Goal: Task Accomplishment & Management: Complete application form

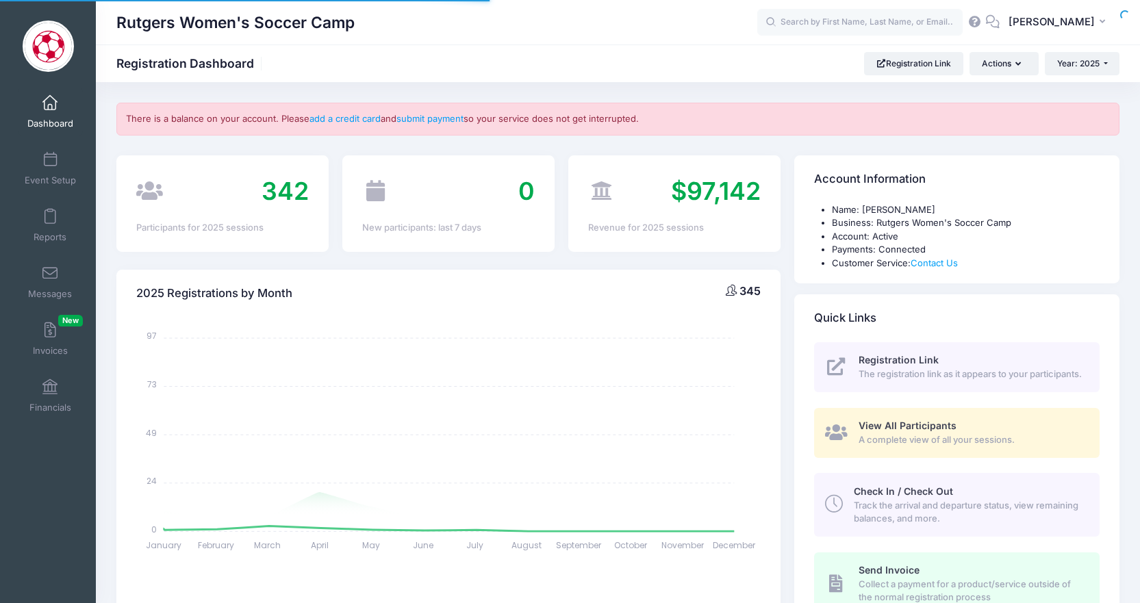
select select
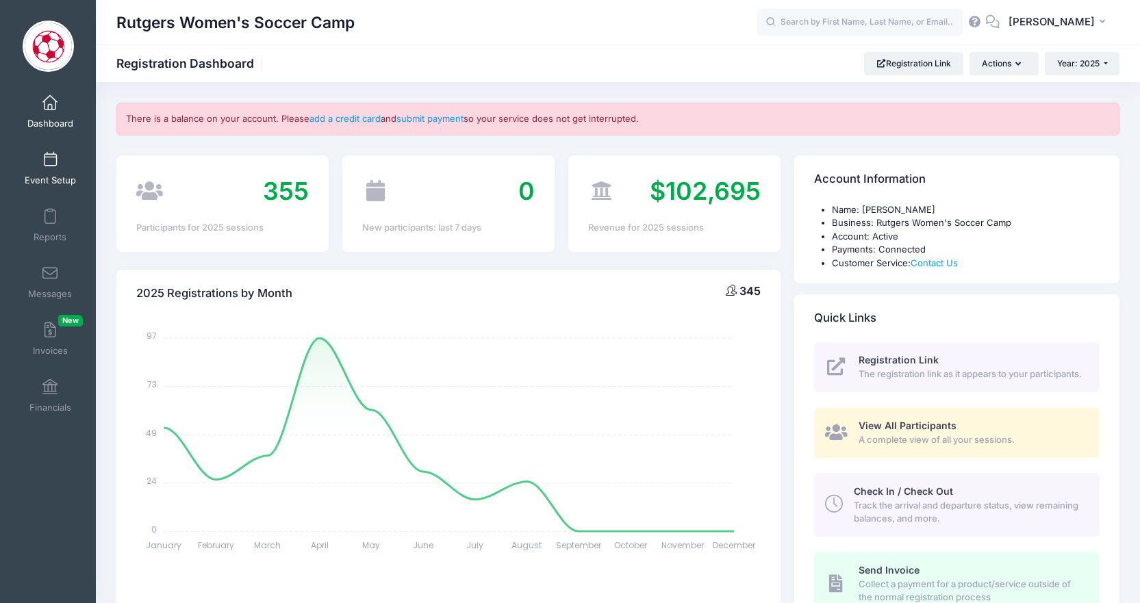
click at [68, 153] on link "Event Setup" at bounding box center [50, 168] width 65 height 48
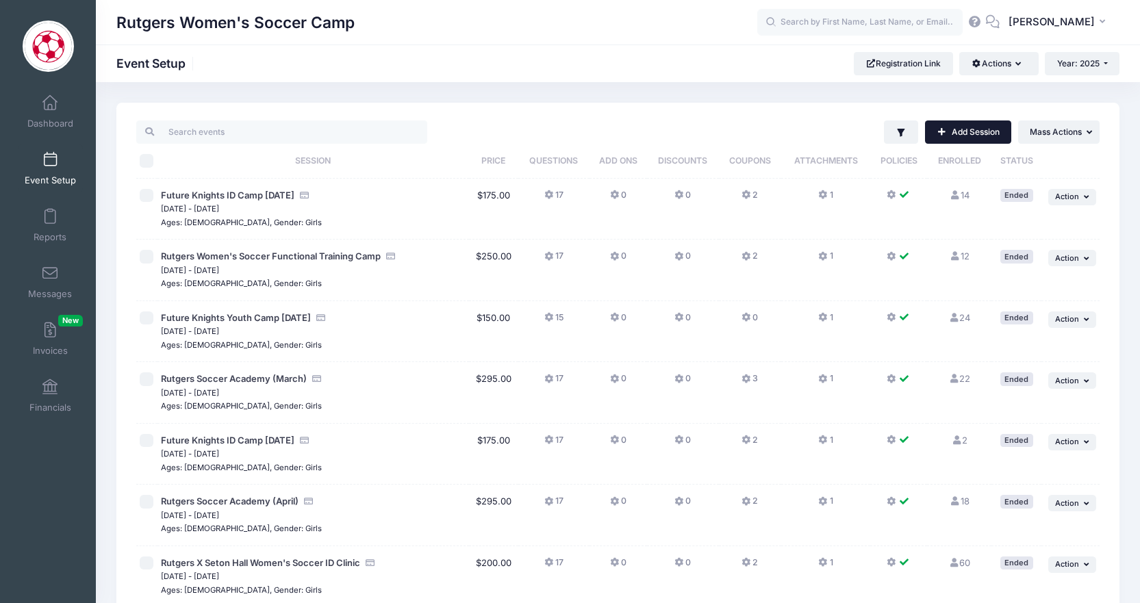
click at [962, 140] on link "Add Session" at bounding box center [968, 131] width 86 height 23
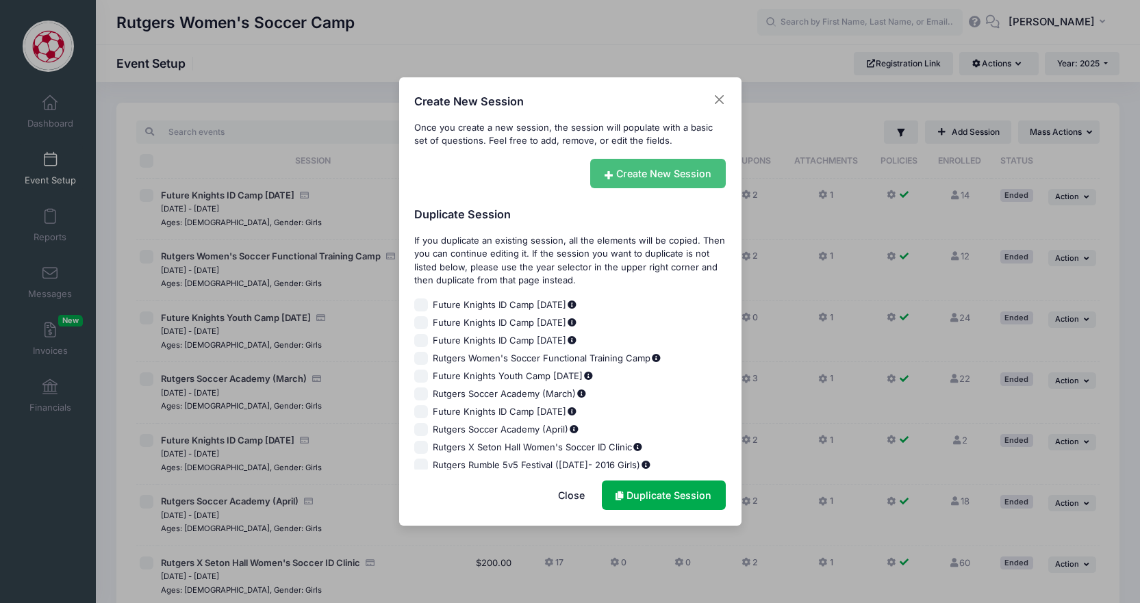
click at [675, 173] on link "Create New Session" at bounding box center [658, 173] width 136 height 29
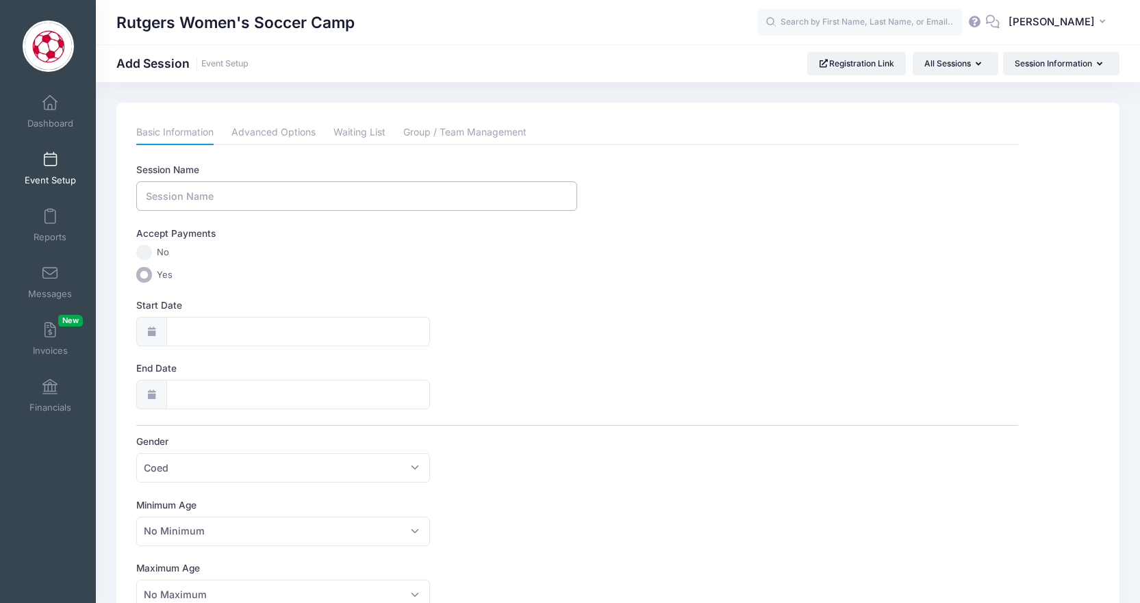
click at [220, 198] on input "Session Name" at bounding box center [356, 195] width 441 height 29
paste input "Rutgers Women's Soccer Finishing and Goalkeeper Training"
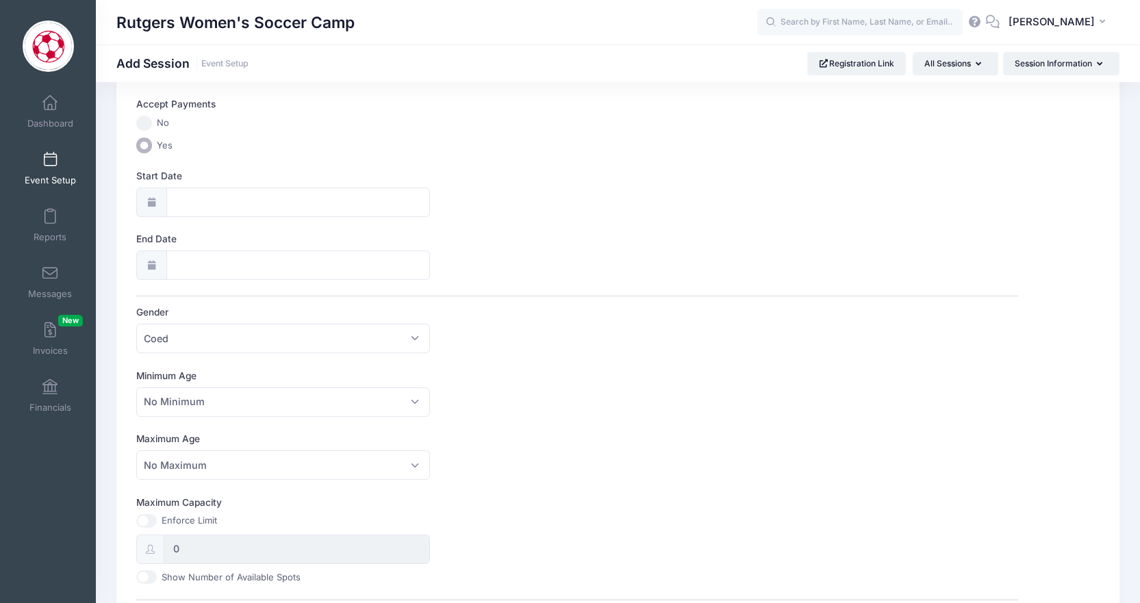
scroll to position [141, 0]
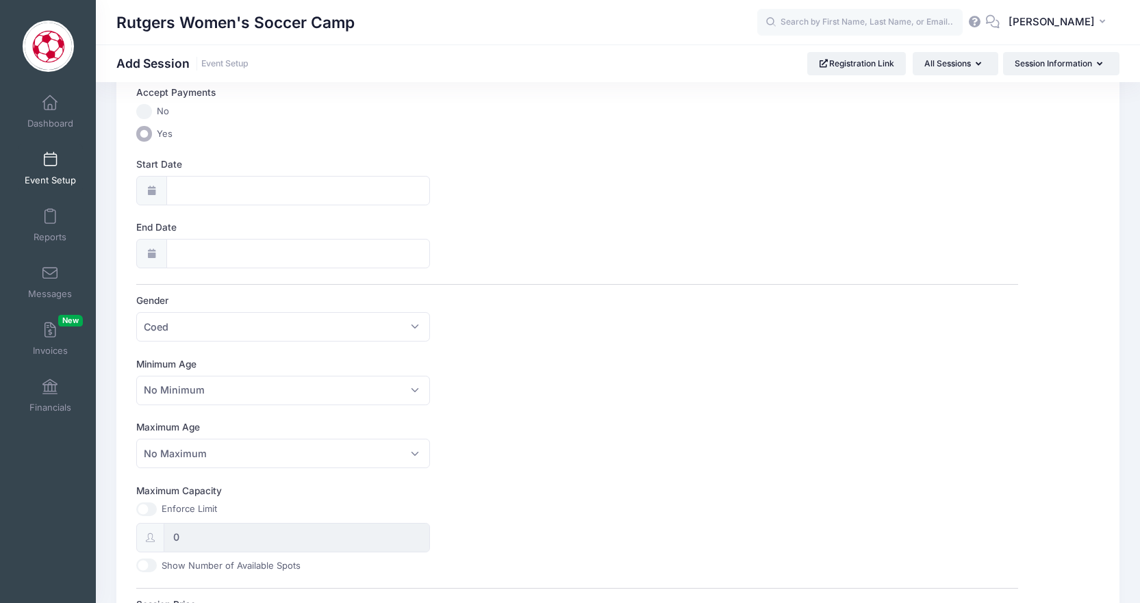
type input "Rutgers Women's Soccer Finishing and Goalkeeper Training"
click at [158, 184] on div at bounding box center [151, 190] width 30 height 29
click at [179, 186] on input "Start Date" at bounding box center [298, 190] width 264 height 29
click at [546, 198] on div "Start Date" at bounding box center [577, 181] width 882 height 48
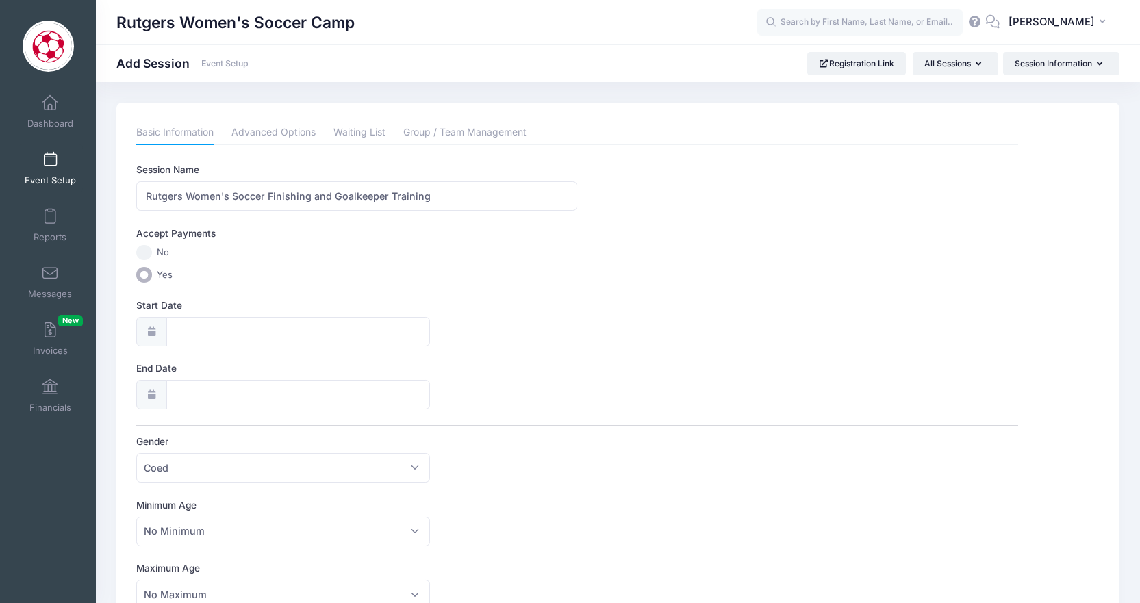
scroll to position [0, 0]
click at [143, 249] on input "No" at bounding box center [144, 253] width 16 height 16
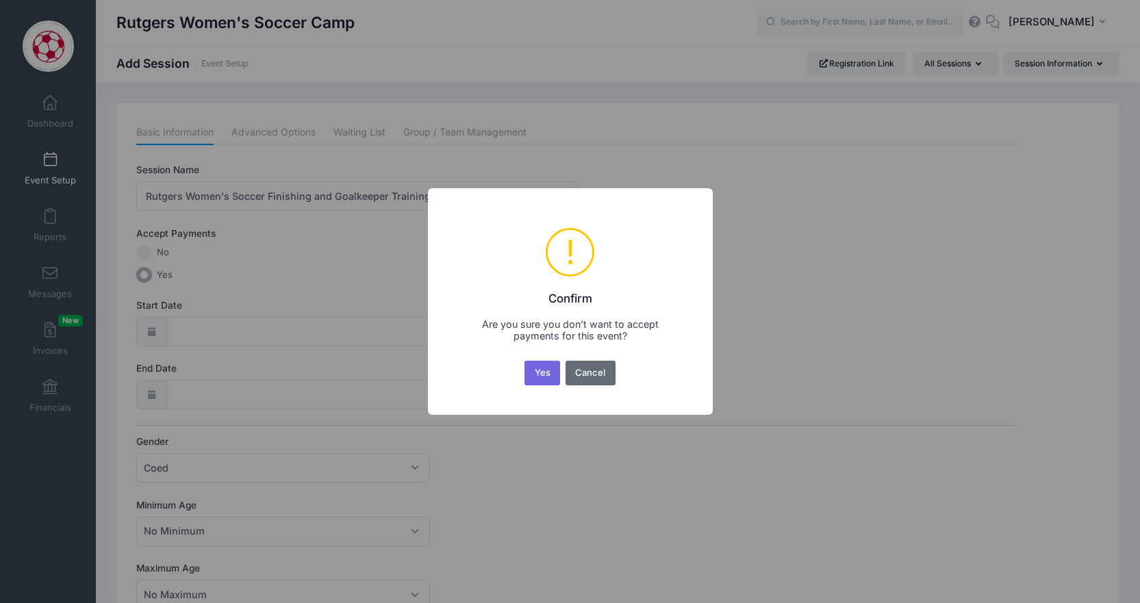
click at [590, 378] on button "Cancel" at bounding box center [591, 373] width 50 height 25
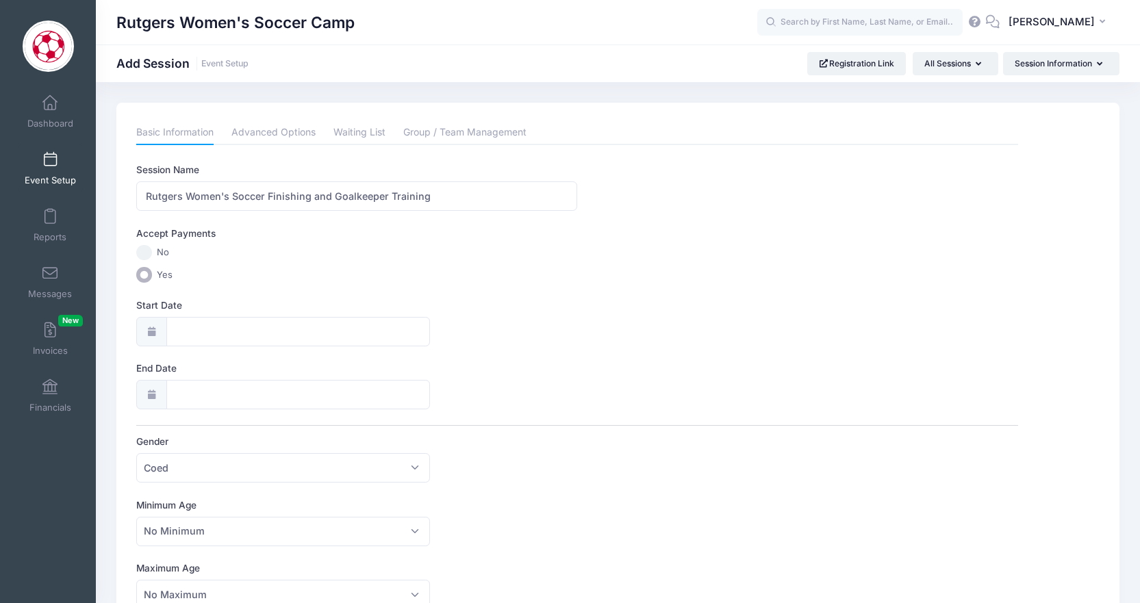
click at [153, 328] on icon at bounding box center [151, 331] width 11 height 9
click at [181, 328] on input "Start Date" at bounding box center [298, 331] width 264 height 29
click at [334, 370] on icon at bounding box center [337, 366] width 9 height 9
click at [476, 346] on div "Session Name Rutgers Women's Soccer Finishing and Goalkeeper Training Accept Pa…" at bounding box center [577, 614] width 882 height 902
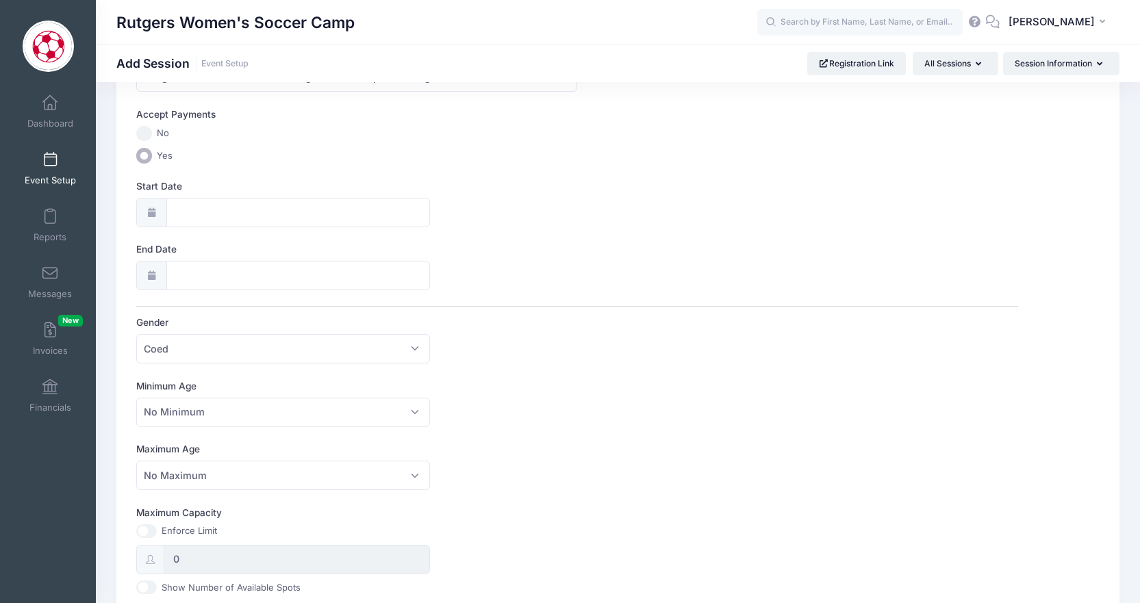
scroll to position [130, 0]
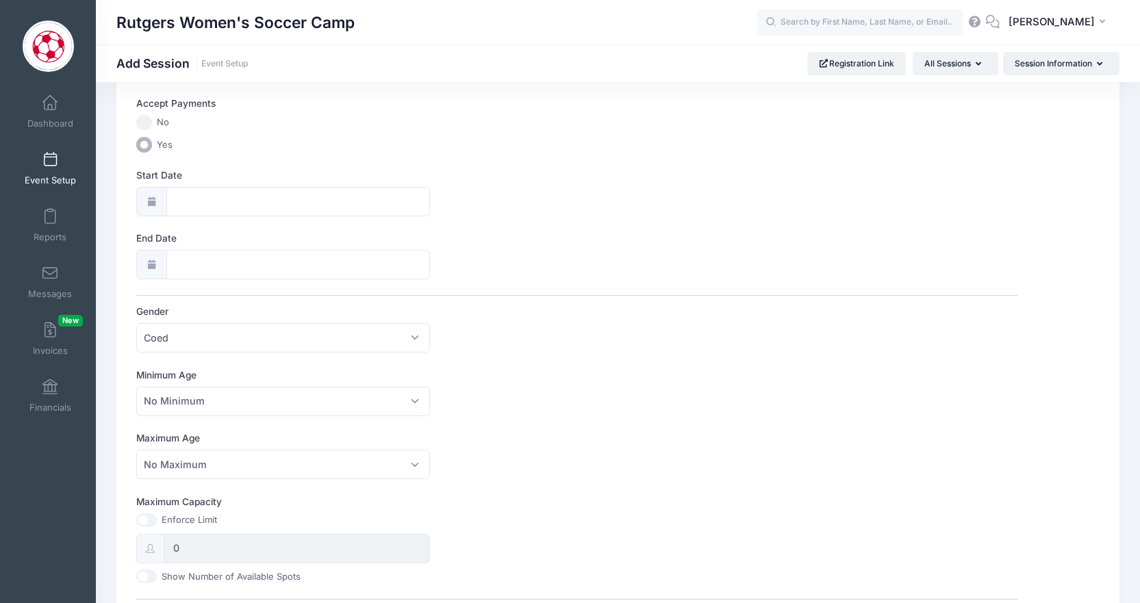
click at [156, 194] on div at bounding box center [151, 201] width 30 height 29
click at [227, 202] on input "Start Date" at bounding box center [298, 201] width 264 height 29
click at [333, 236] on icon at bounding box center [337, 236] width 9 height 9
click at [189, 236] on icon at bounding box center [186, 236] width 9 height 9
select select "9"
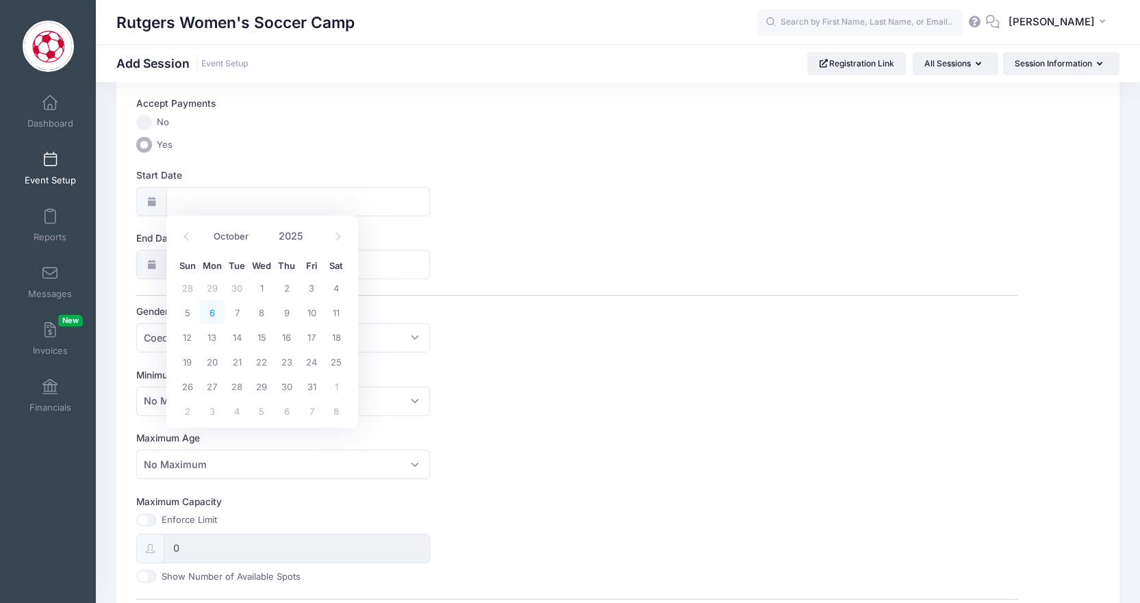
click at [211, 314] on span "6" at bounding box center [212, 312] width 25 height 25
type input "10/06/2025"
type input "10/07/2025"
select select "9"
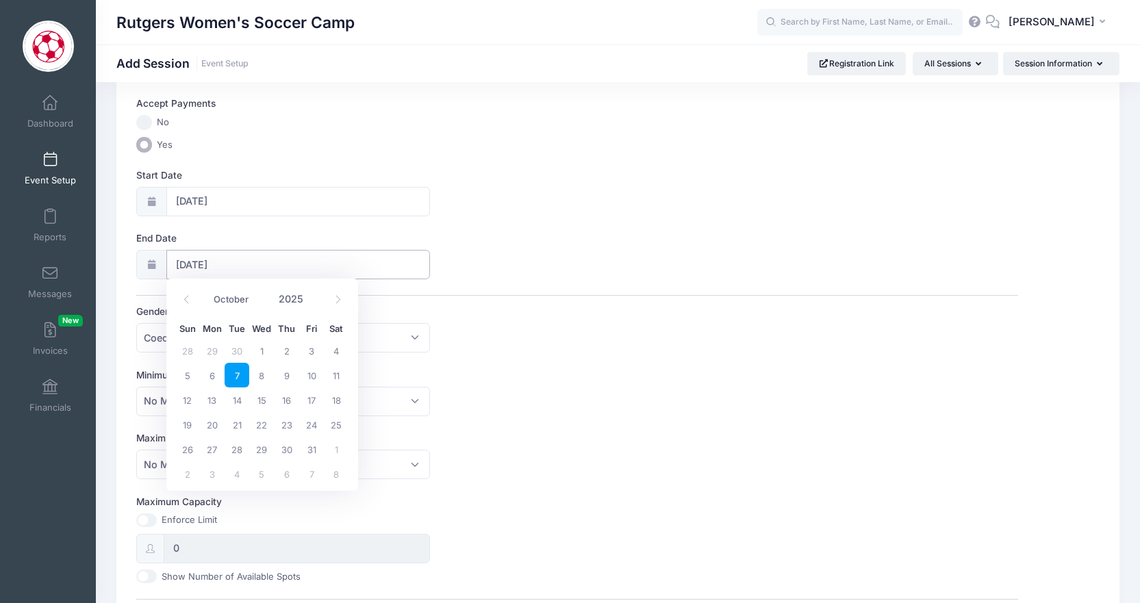
click at [232, 257] on input "10/07/2025" at bounding box center [298, 264] width 264 height 29
click at [211, 455] on span "27" at bounding box center [212, 449] width 25 height 25
type input "10/27/2025"
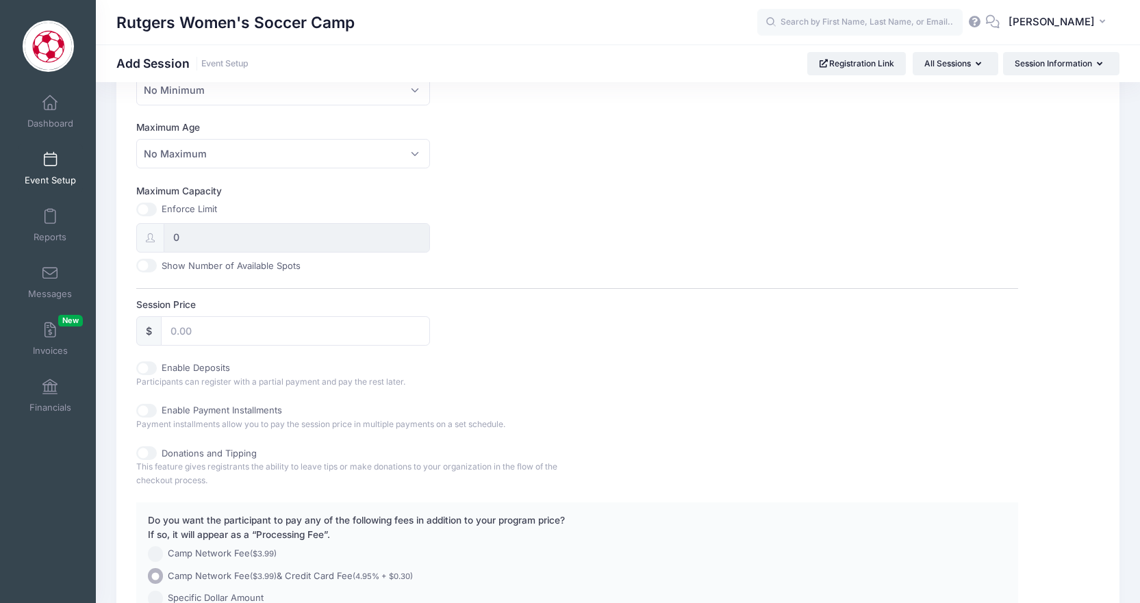
scroll to position [442, 0]
click at [223, 330] on input "Session Price" at bounding box center [295, 330] width 269 height 29
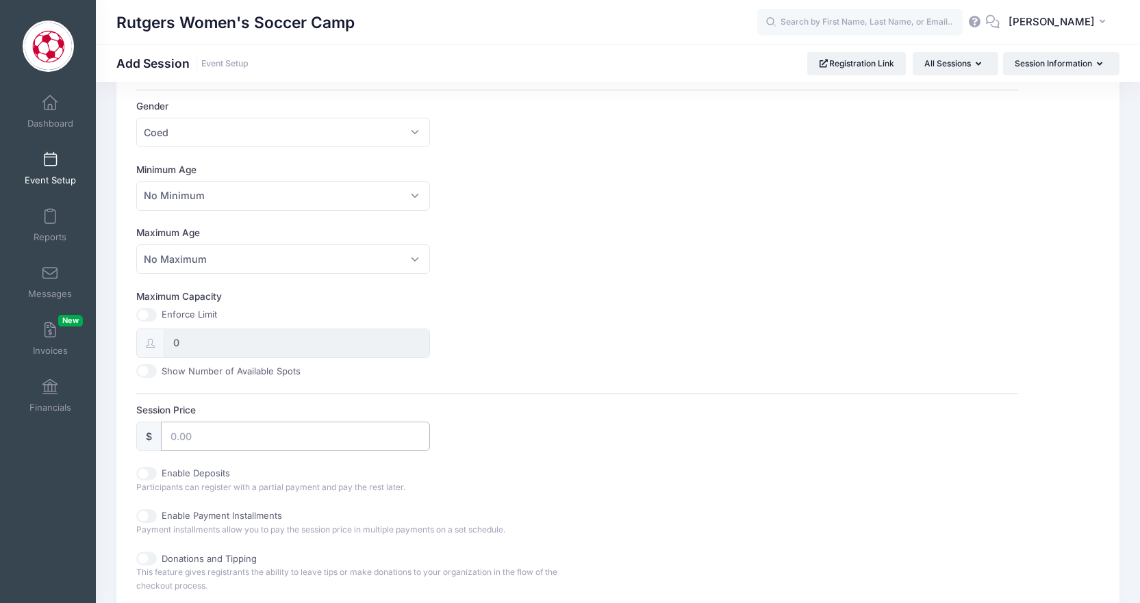
scroll to position [354, 0]
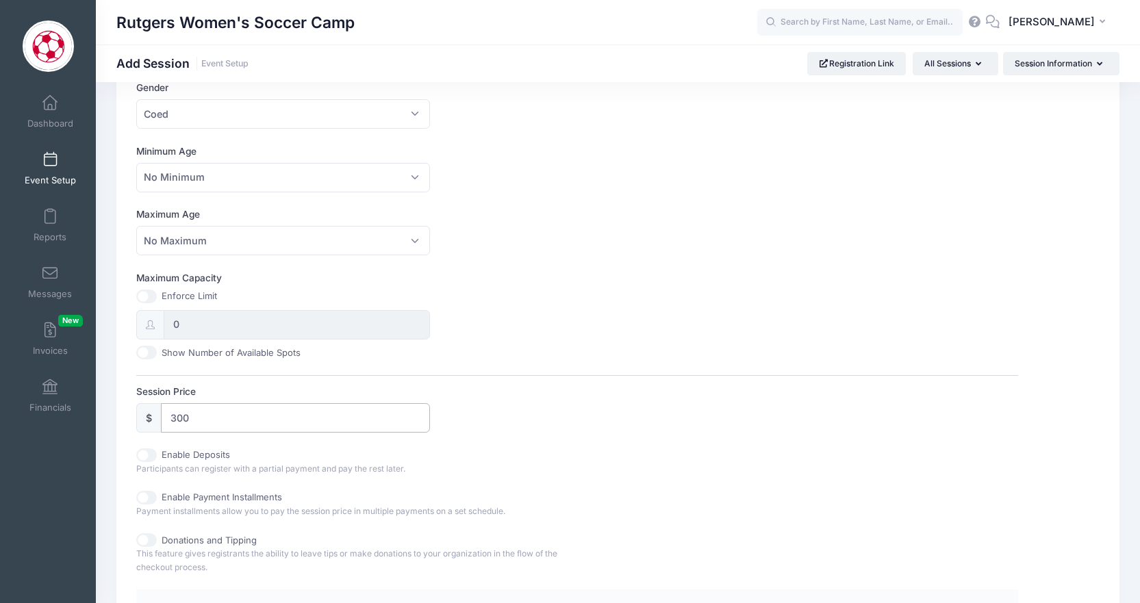
type input "300"
click at [691, 340] on div "Maximum Capacity Enforce Limit 0 Show Number of Available Spots" at bounding box center [577, 315] width 882 height 88
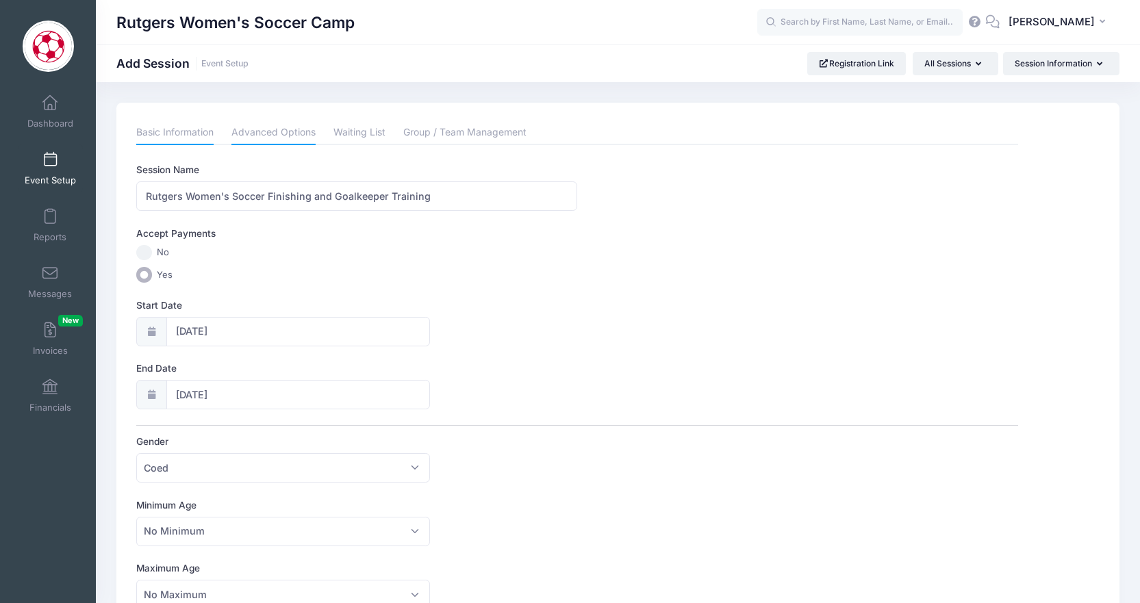
scroll to position [0, 0]
click at [272, 133] on link "Advanced Options" at bounding box center [273, 132] width 84 height 25
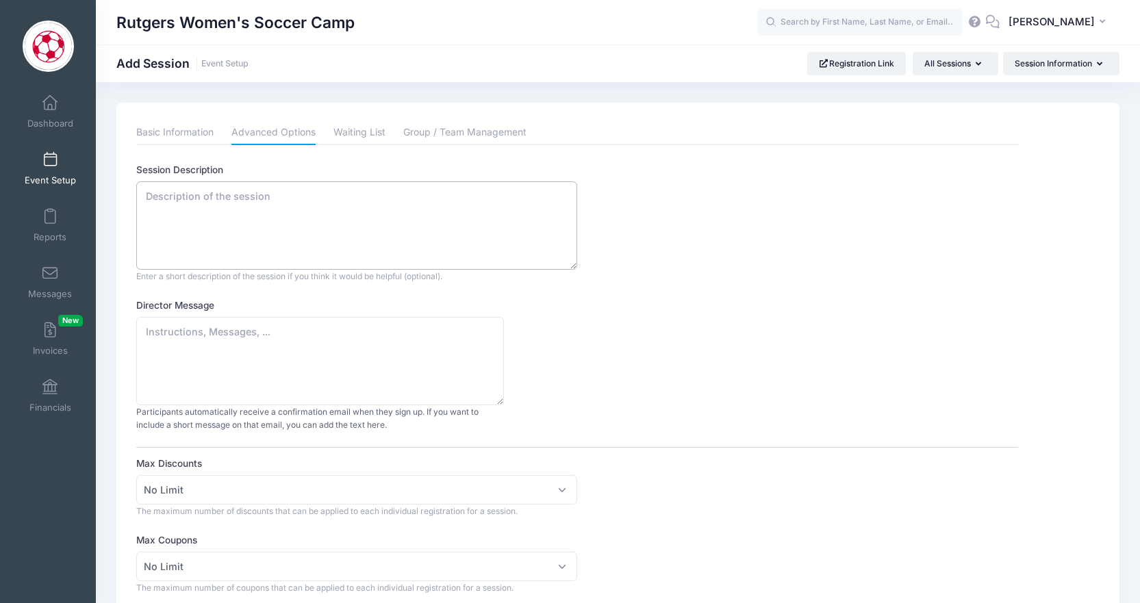
click at [285, 197] on textarea "Session Description" at bounding box center [356, 225] width 441 height 88
paste textarea "The Future Knights Finishing and Goalkeeper Training provides a unique opportun…"
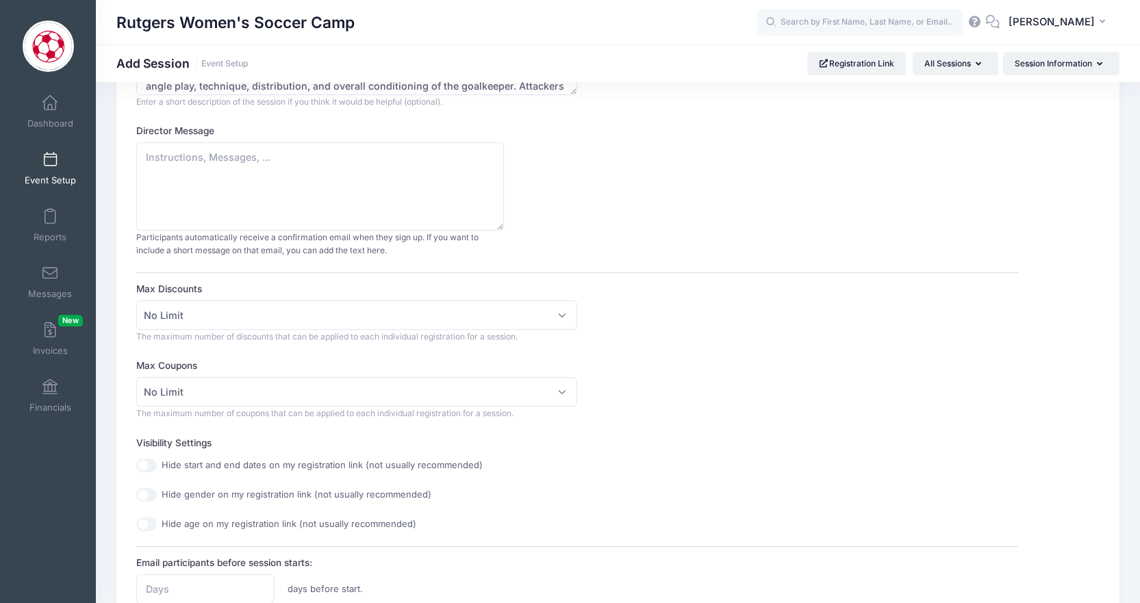
scroll to position [176, 0]
type textarea "The Future Knights Finishing and Goalkeeper Training provides a unique opportun…"
click at [557, 312] on span "No Limit" at bounding box center [356, 313] width 441 height 29
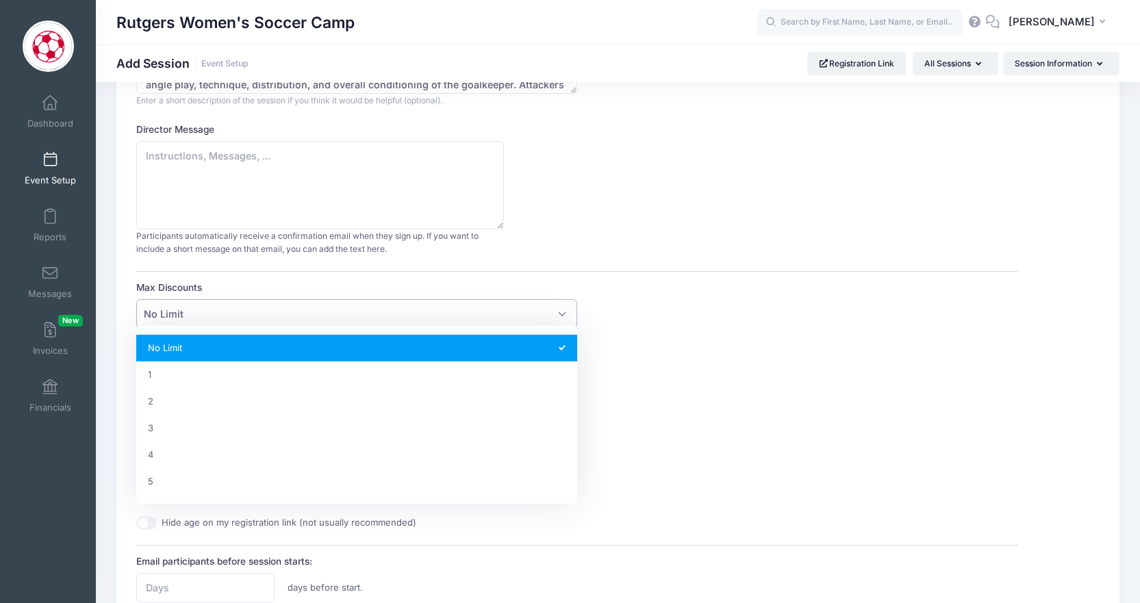
click at [594, 316] on div "Max Discounts No Limit 1 2 3 4 5 No Limit The maximum number of discounts that …" at bounding box center [577, 311] width 882 height 61
click at [566, 308] on span "No Limit" at bounding box center [356, 313] width 441 height 29
click at [662, 369] on div "Max Coupons No Limit 1 2 3 4 5 No Limit The maximum number of coupons that can …" at bounding box center [577, 387] width 882 height 61
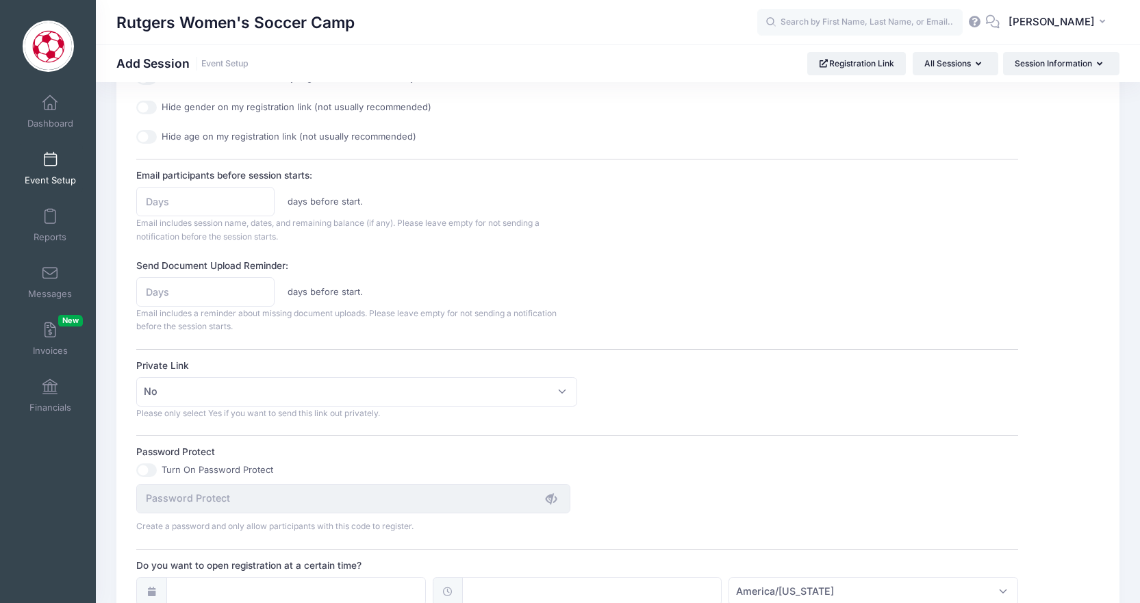
scroll to position [565, 0]
click at [262, 191] on input "1" at bounding box center [205, 198] width 138 height 29
click at [259, 197] on input "0" at bounding box center [205, 198] width 138 height 29
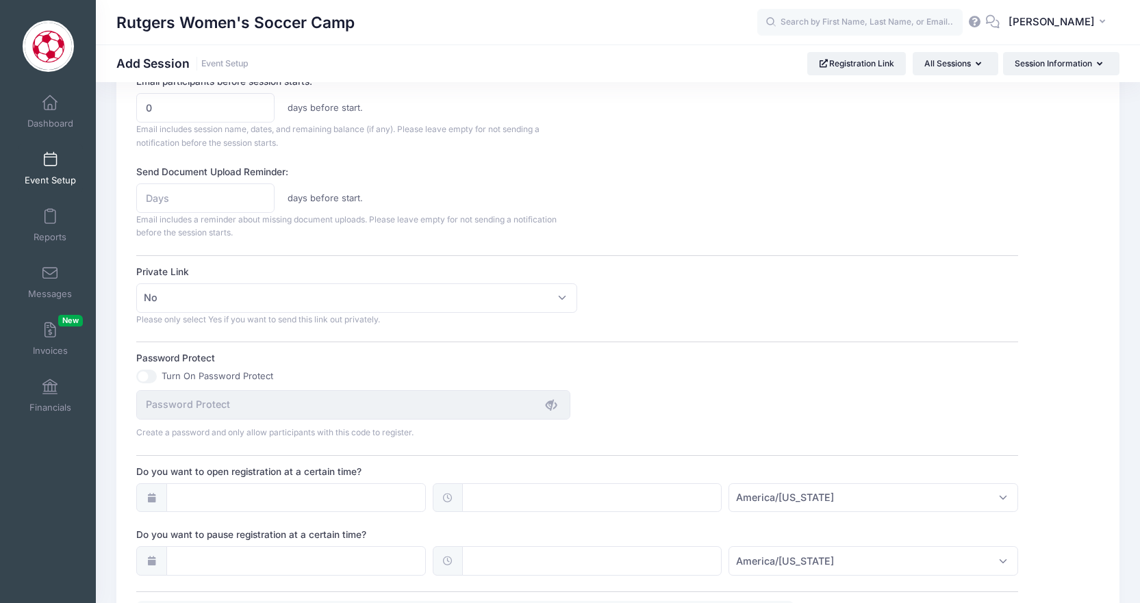
click at [344, 147] on div "Session Description The Future Knights Finishing and Goalkeeper Training provid…" at bounding box center [577, 109] width 882 height 1204
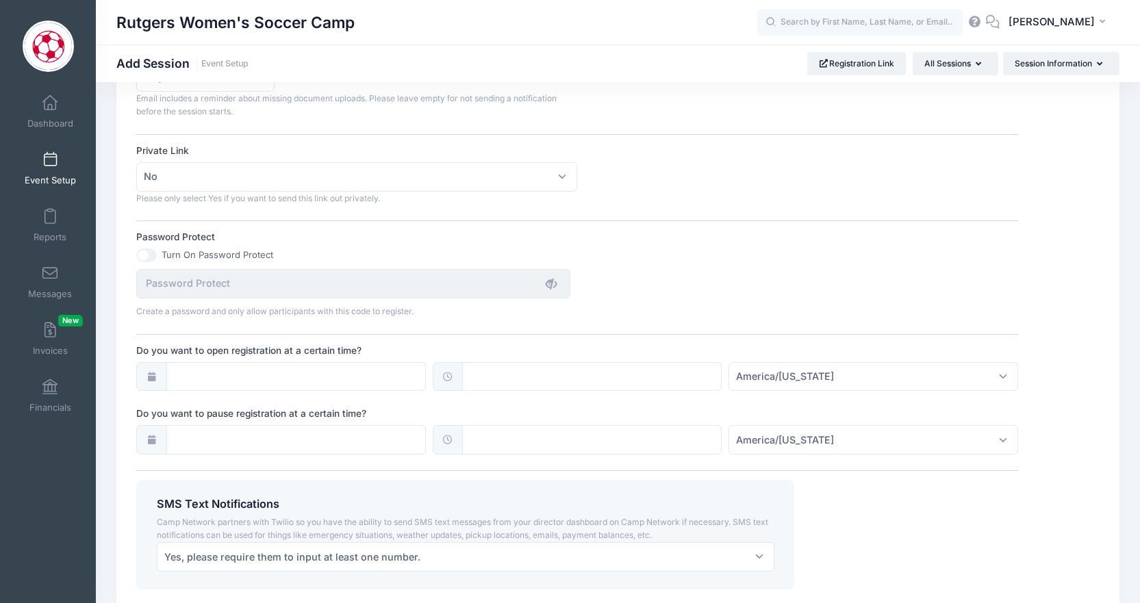
scroll to position [798, 0]
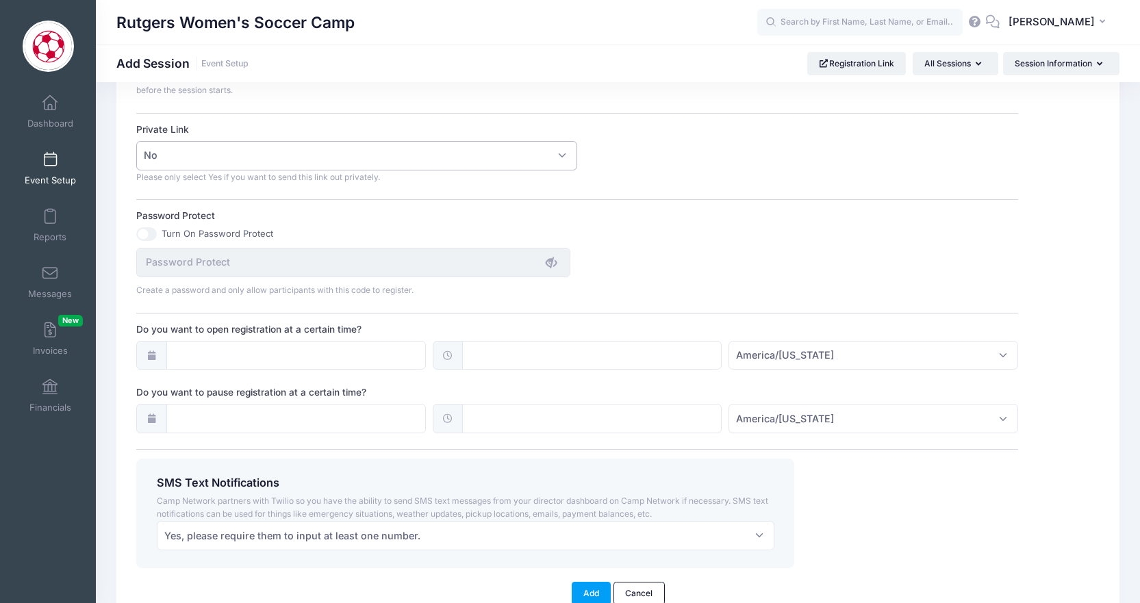
click at [372, 147] on span "No" at bounding box center [356, 155] width 441 height 29
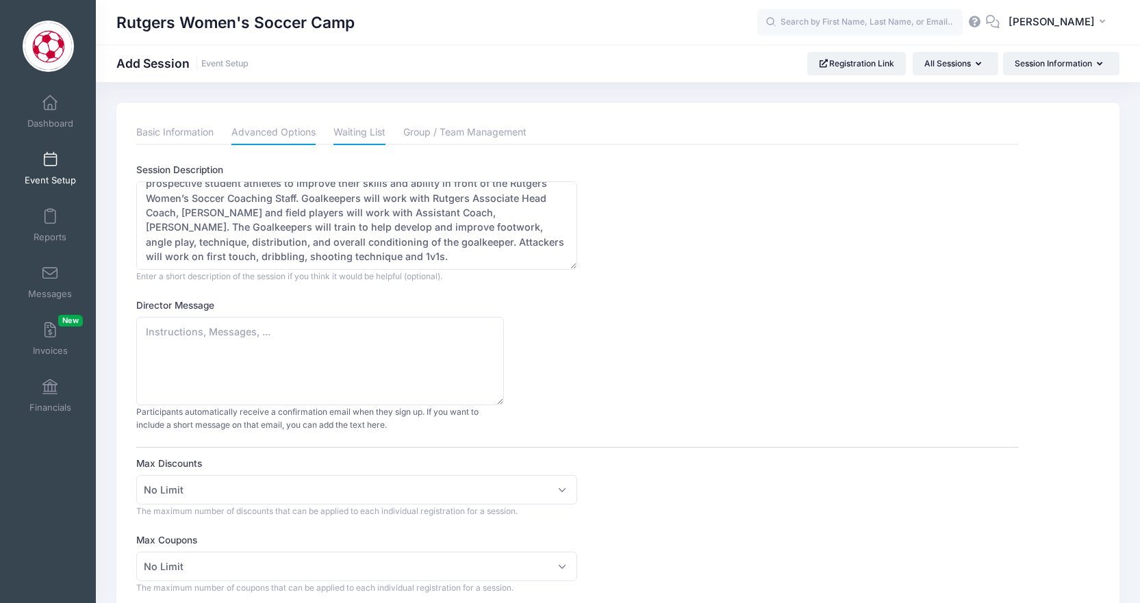
scroll to position [0, 0]
click at [342, 127] on link "Waiting List" at bounding box center [359, 132] width 52 height 25
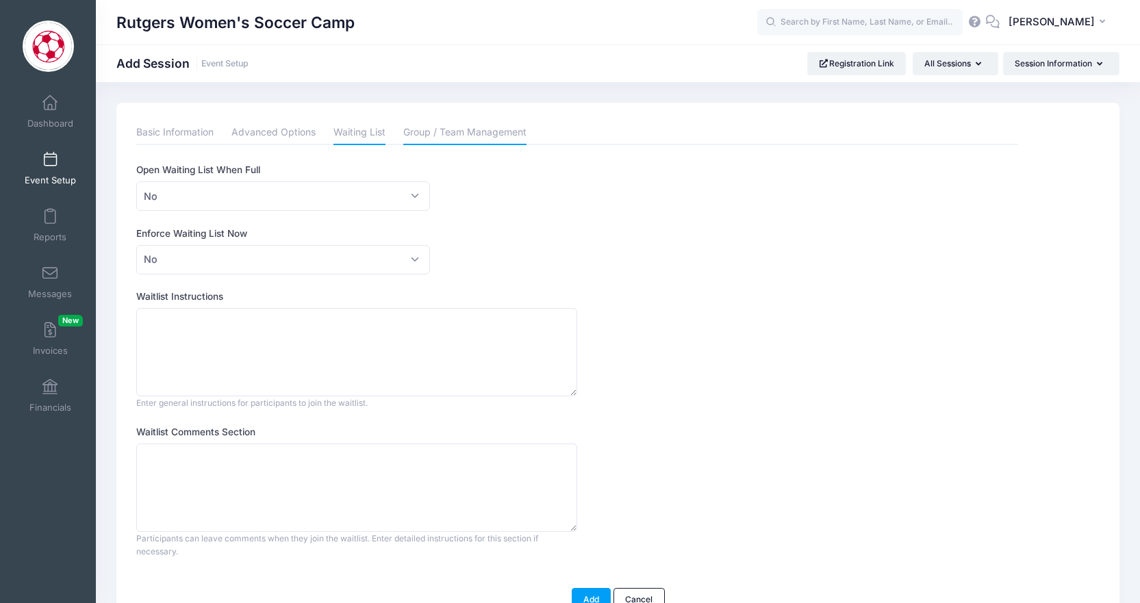
click at [494, 124] on link "Group / Team Management" at bounding box center [464, 132] width 123 height 25
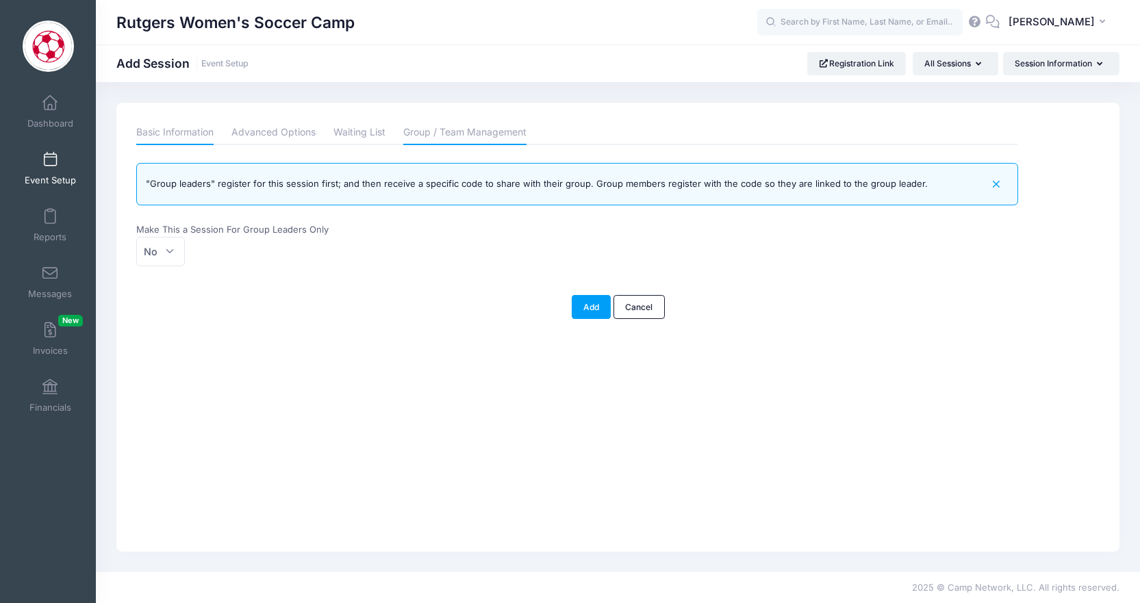
click at [165, 127] on link "Basic Information" at bounding box center [174, 132] width 77 height 25
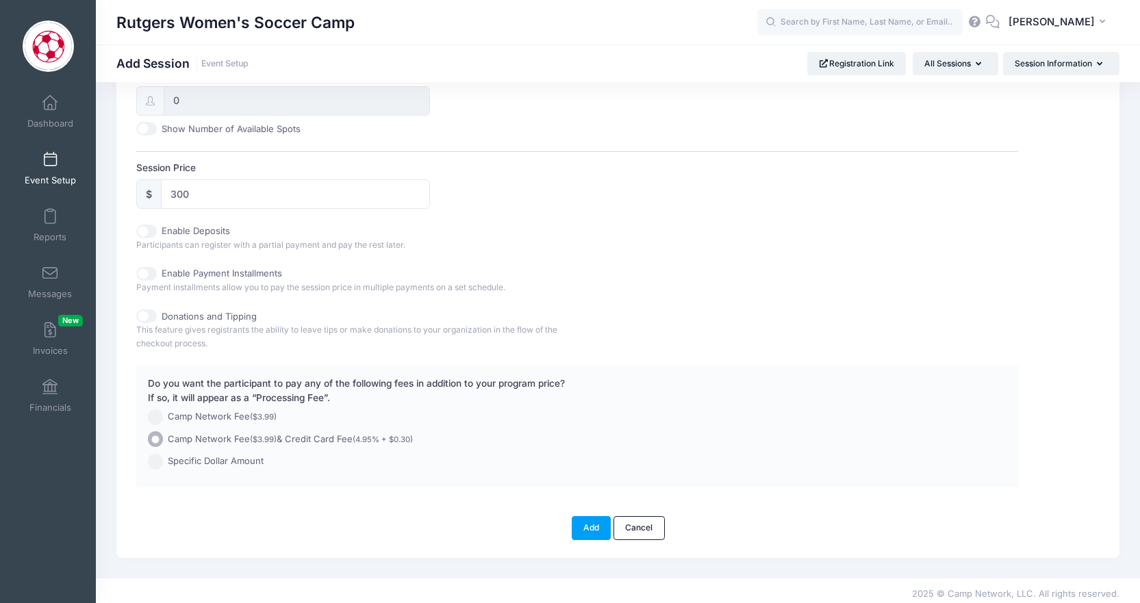
scroll to position [577, 0]
click at [585, 518] on button "Add" at bounding box center [592, 528] width 40 height 23
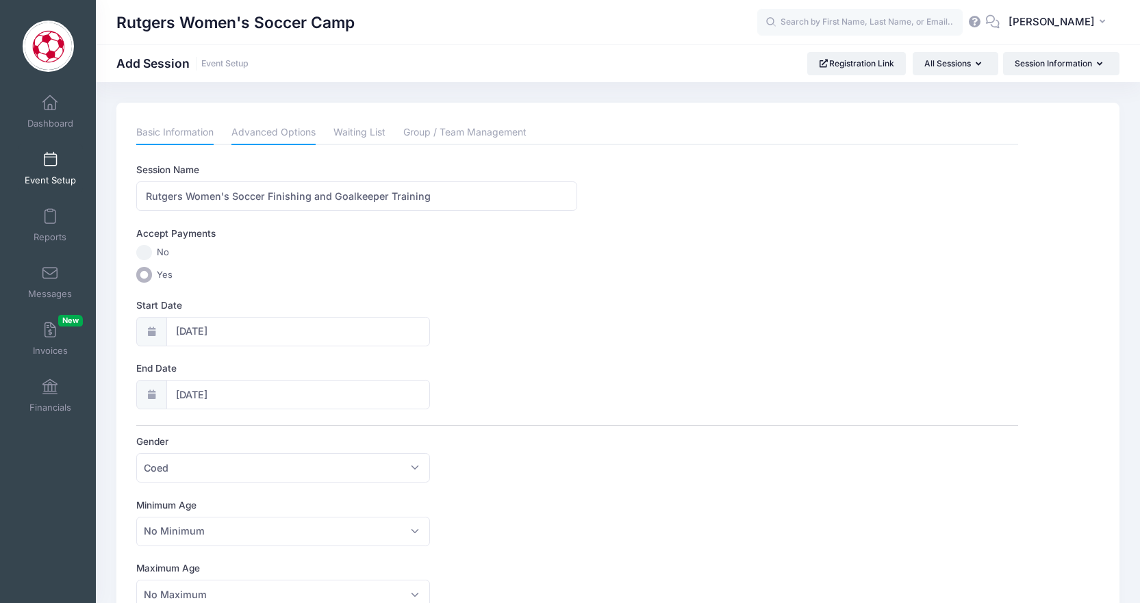
scroll to position [0, 0]
click at [312, 142] on link "Advanced Options" at bounding box center [273, 132] width 84 height 25
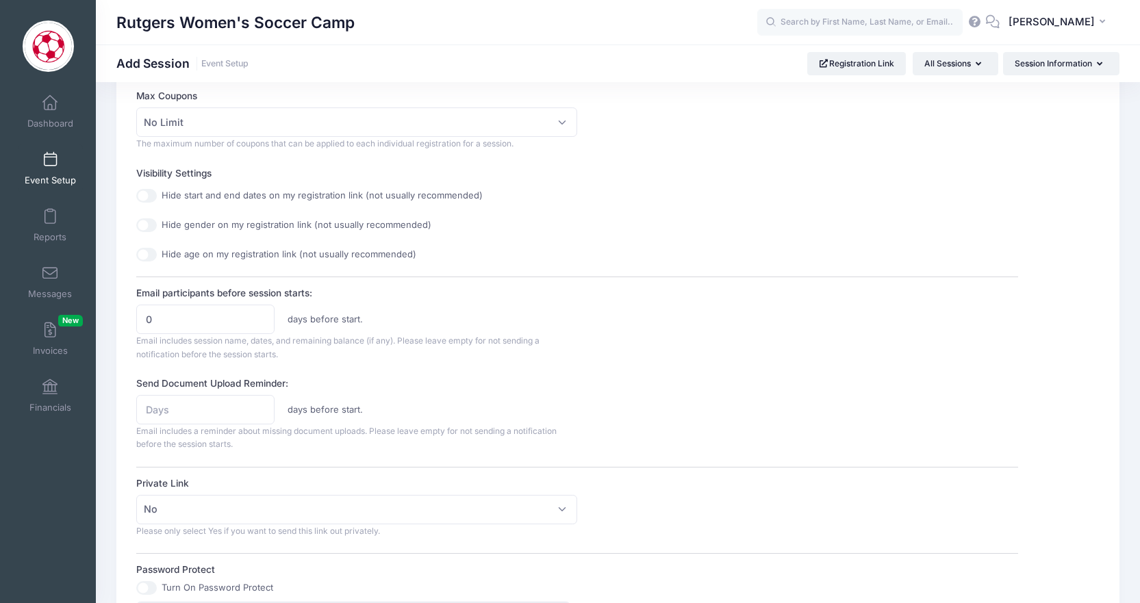
scroll to position [446, 0]
click at [259, 317] on input "-1" at bounding box center [205, 317] width 138 height 29
click at [259, 317] on input "-2" at bounding box center [205, 317] width 138 height 29
click at [259, 310] on input "-1" at bounding box center [205, 317] width 138 height 29
click at [259, 310] on input "0" at bounding box center [205, 317] width 138 height 29
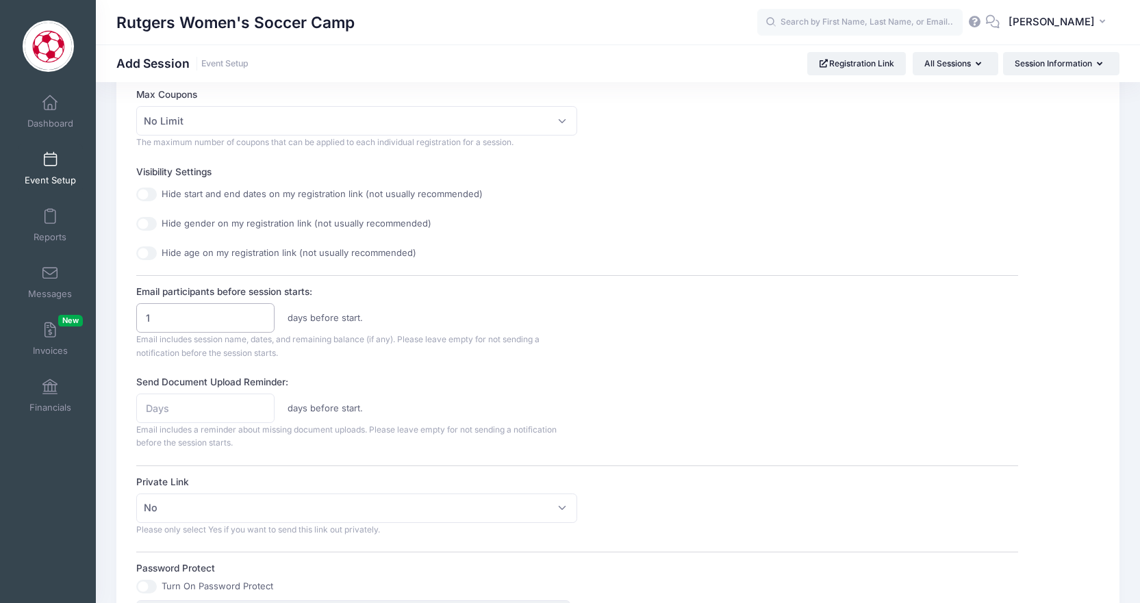
click at [259, 310] on input "1" at bounding box center [205, 317] width 138 height 29
type input "0"
click at [261, 317] on input "0" at bounding box center [205, 317] width 138 height 29
drag, startPoint x: 178, startPoint y: 313, endPoint x: 100, endPoint y: 311, distance: 78.1
click at [100, 312] on div "Please fill in the information for this particular session. Basic Information A…" at bounding box center [618, 316] width 1044 height 1319
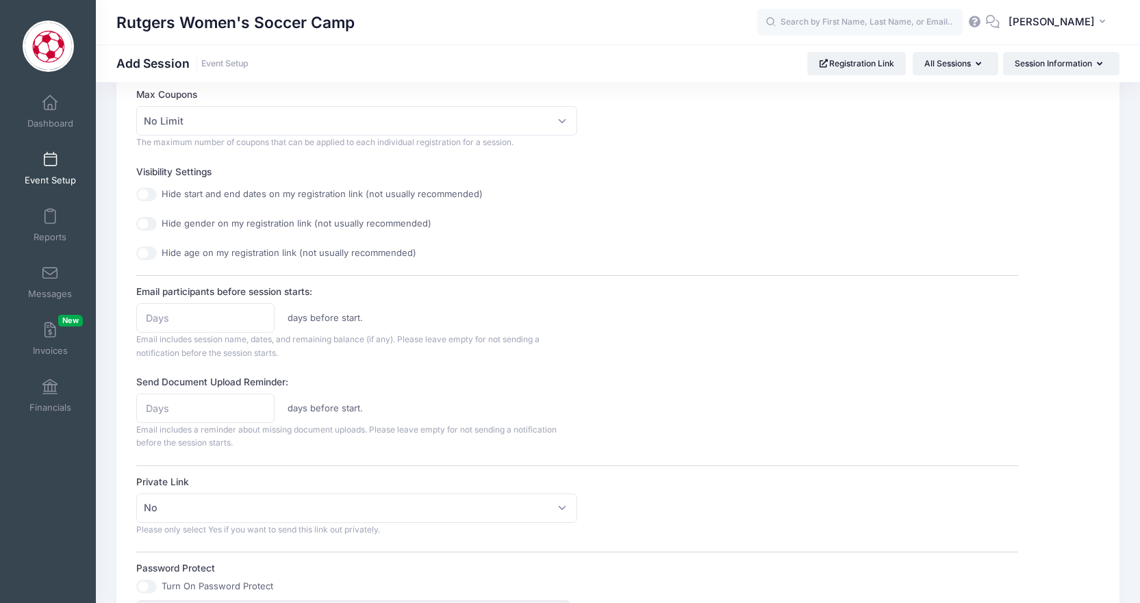
click at [442, 278] on div "Session Description The Future Knights Finishing and Goalkeeper Training provid…" at bounding box center [577, 319] width 882 height 1204
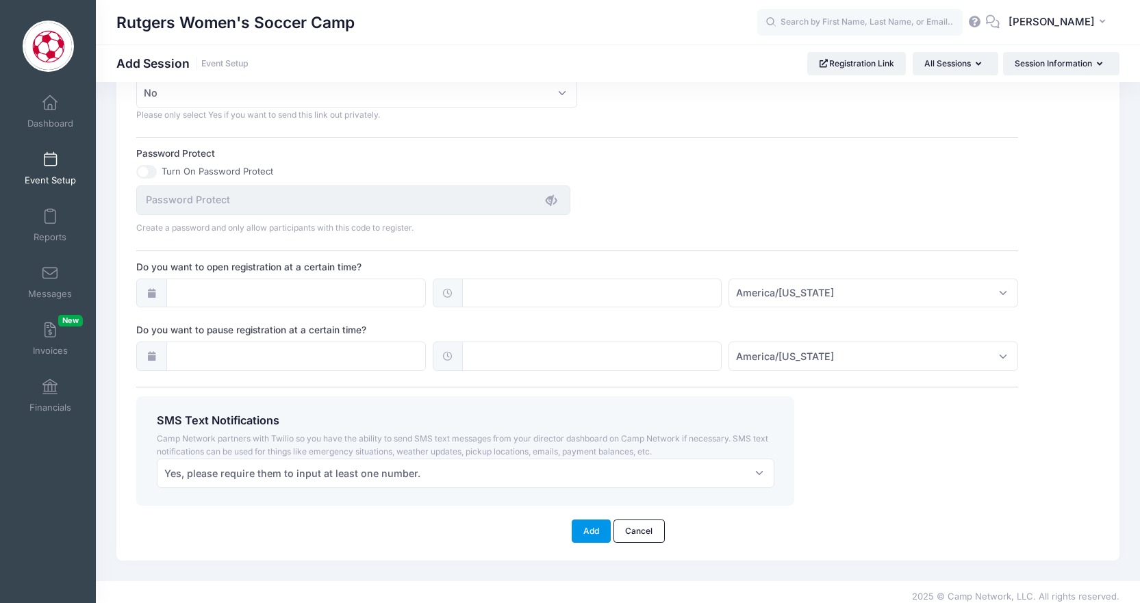
scroll to position [859, 0]
click at [581, 526] on button "Add" at bounding box center [592, 532] width 40 height 23
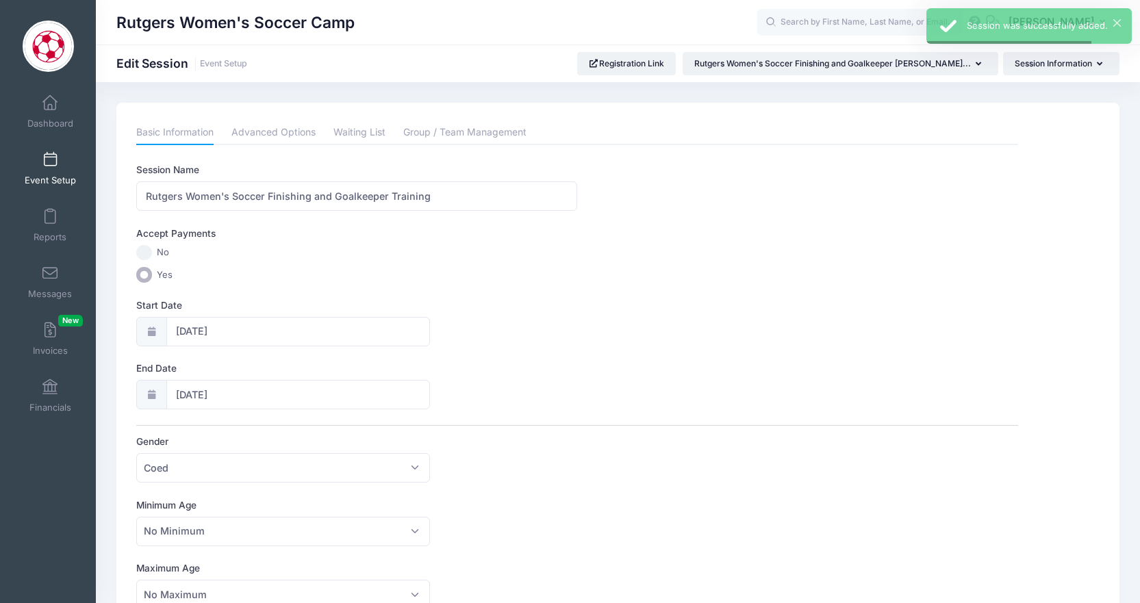
scroll to position [10, 0]
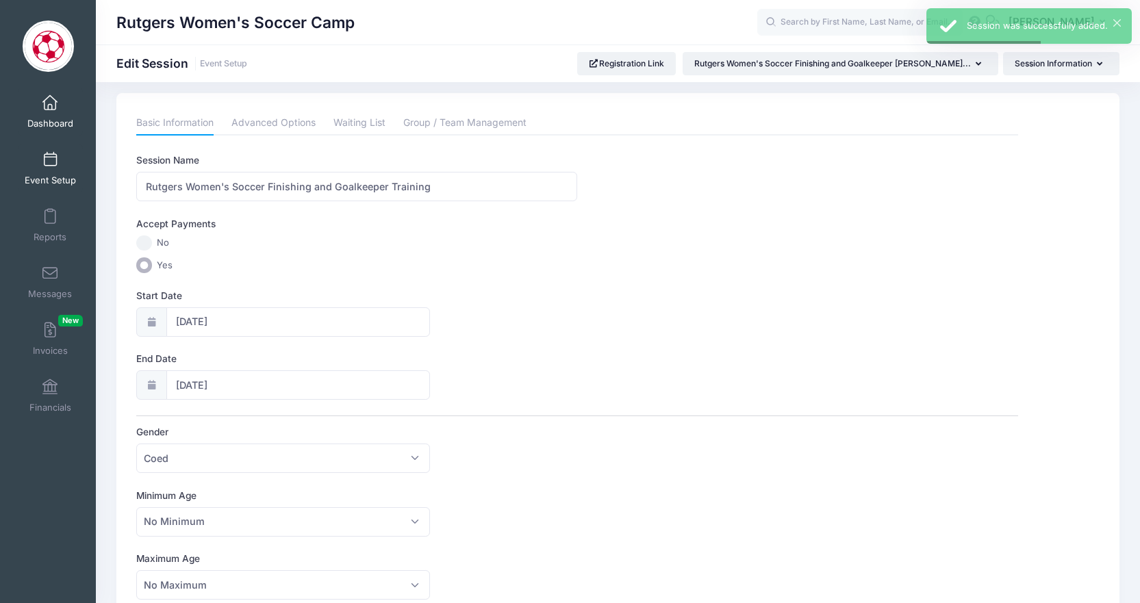
click at [47, 112] on link "Dashboard" at bounding box center [50, 112] width 65 height 48
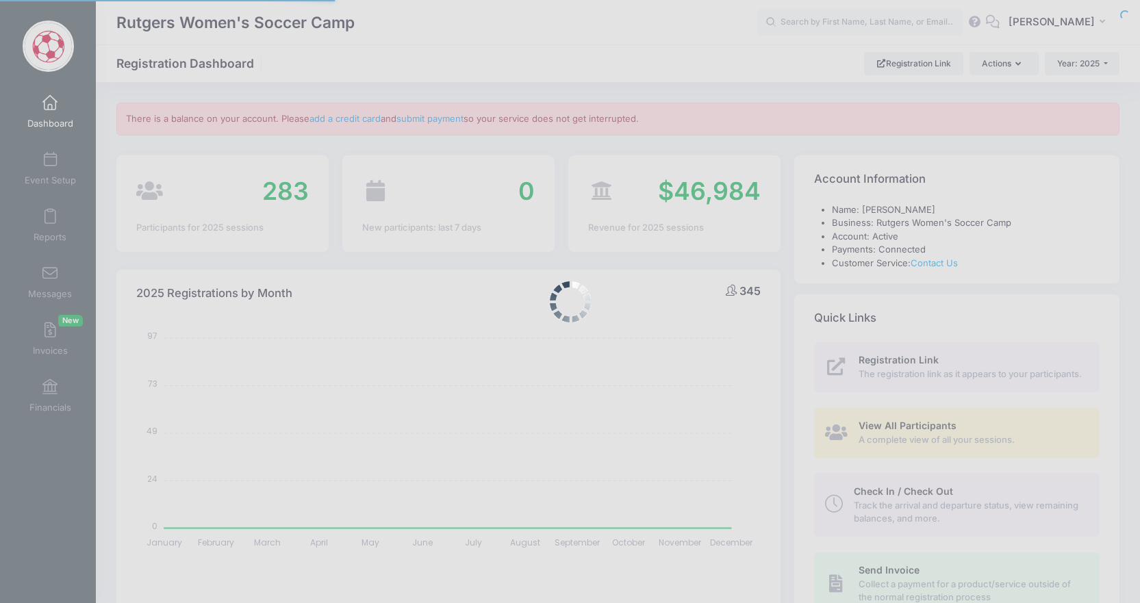
select select
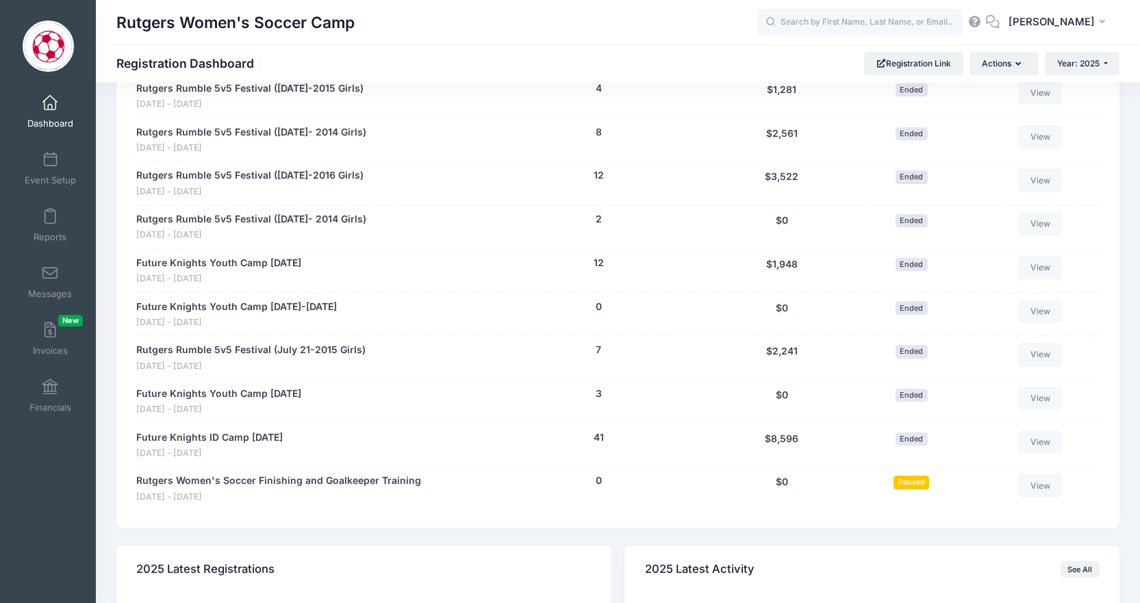
scroll to position [1438, 0]
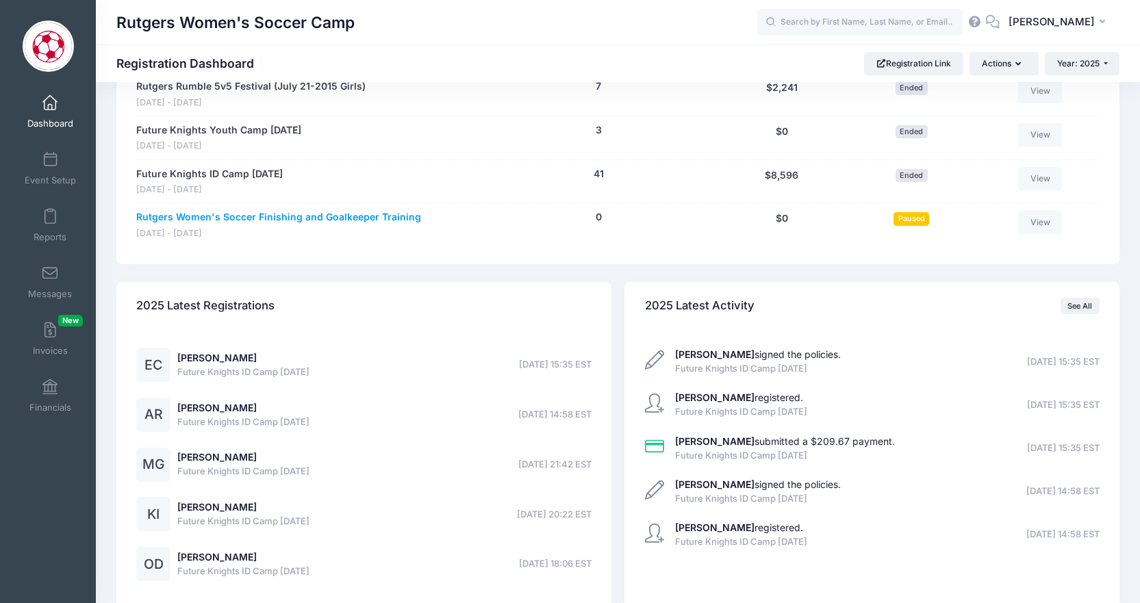
click at [272, 210] on link "Rutgers Women's Soccer Finishing and Goalkeeper Training" at bounding box center [278, 217] width 285 height 14
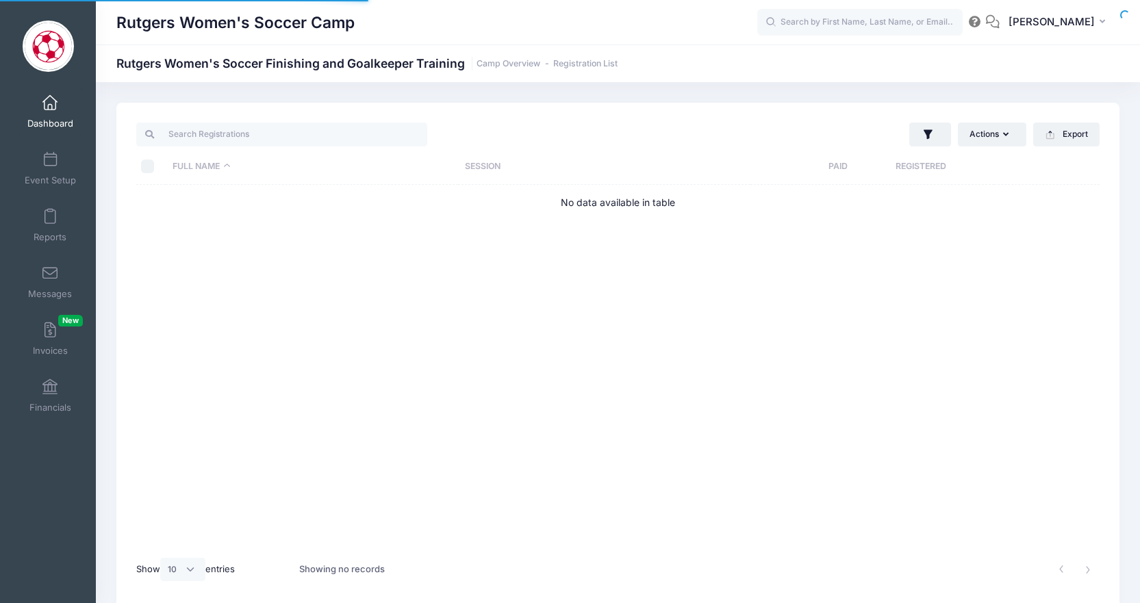
select select "10"
click at [56, 111] on link "Dashboard" at bounding box center [50, 112] width 65 height 48
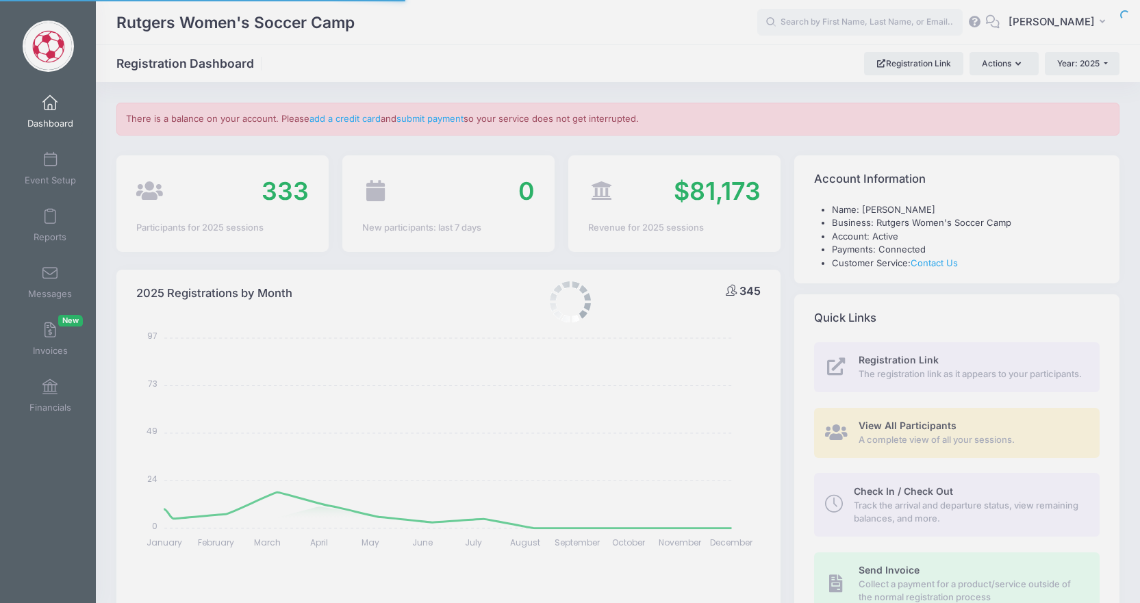
select select
